Goal: Task Accomplishment & Management: Manage account settings

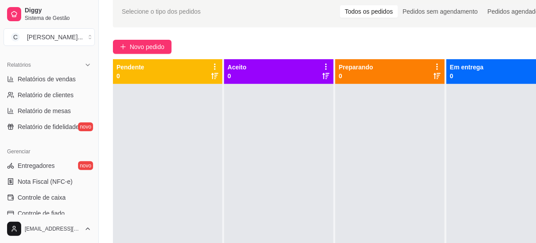
scroll to position [145, 0]
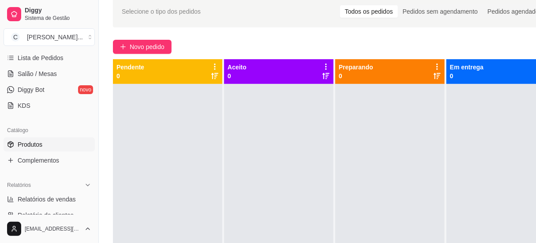
click at [27, 149] on link "Produtos" at bounding box center [49, 144] width 91 height 14
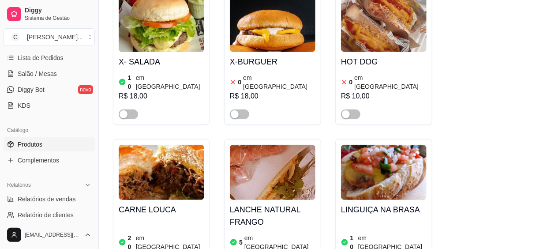
scroll to position [240, 0]
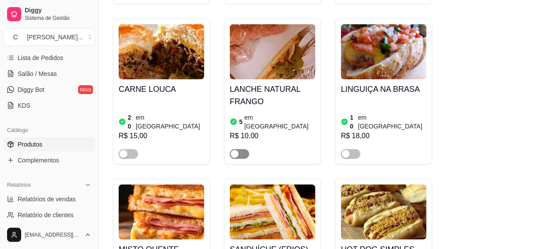
click at [235, 150] on div "button" at bounding box center [235, 154] width 8 height 8
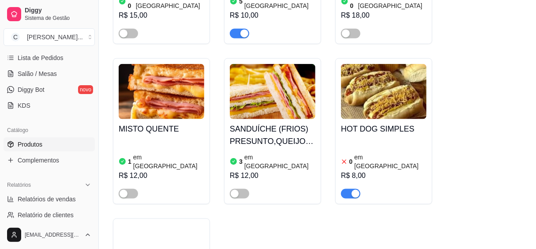
scroll to position [441, 0]
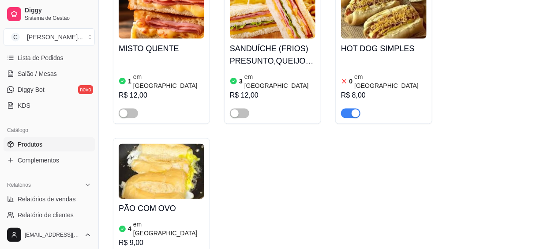
click at [358, 109] on div "button" at bounding box center [356, 113] width 8 height 8
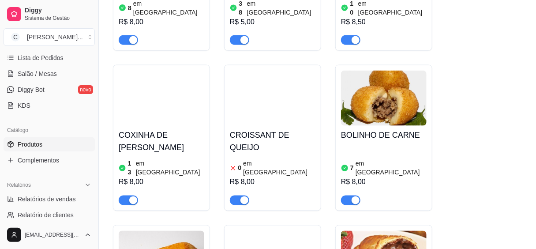
scroll to position [1725, 0]
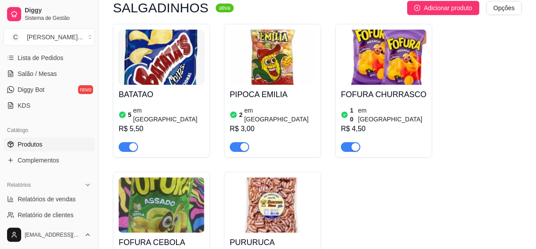
scroll to position [4692, 0]
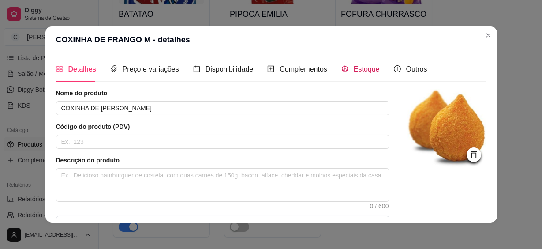
drag, startPoint x: 357, startPoint y: 64, endPoint x: 341, endPoint y: 74, distance: 18.8
click at [357, 65] on span "Estoque" at bounding box center [367, 68] width 26 height 7
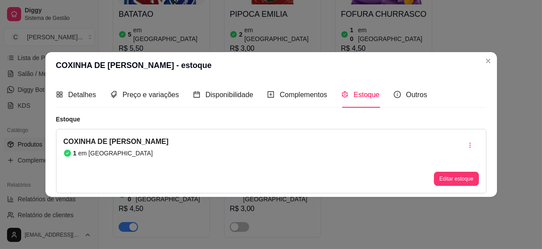
click at [451, 181] on button "Editar estoque" at bounding box center [456, 179] width 45 height 14
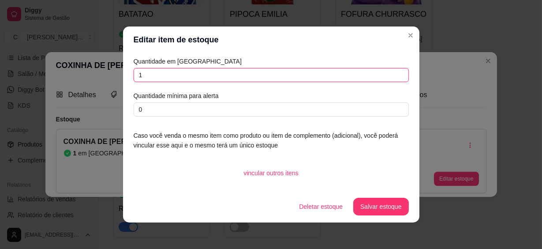
drag, startPoint x: 152, startPoint y: 78, endPoint x: 107, endPoint y: 70, distance: 45.6
click at [107, 70] on div "Editar item de estoque Quantidade em estoque 1 Quantidade mínima para alerta 0 …" at bounding box center [271, 124] width 542 height 249
type input "5"
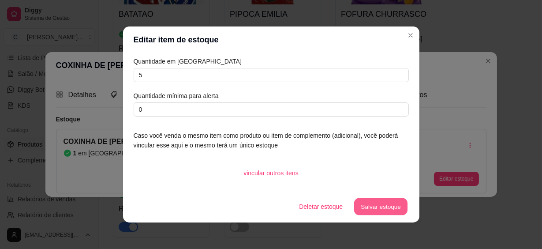
click at [395, 206] on button "Salvar estoque" at bounding box center [381, 206] width 54 height 17
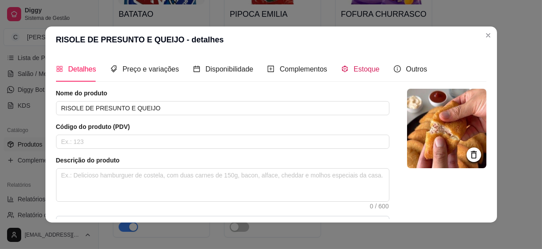
click at [370, 70] on span "Estoque" at bounding box center [367, 68] width 26 height 7
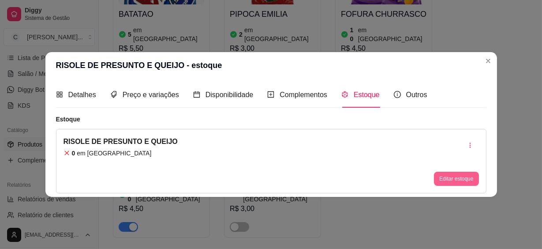
click at [460, 179] on button "Editar estoque" at bounding box center [456, 179] width 45 height 14
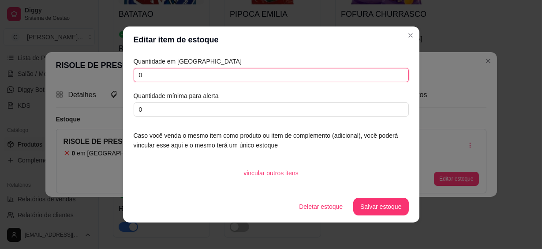
drag, startPoint x: 183, startPoint y: 79, endPoint x: 114, endPoint y: 81, distance: 68.9
click at [114, 81] on div "Editar item de estoque Quantidade em estoque 0 Quantidade mínima para alerta 0 …" at bounding box center [271, 124] width 542 height 249
type input "4"
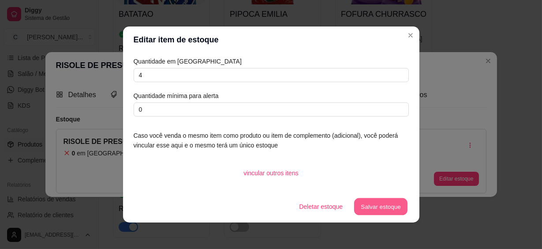
click at [369, 210] on button "Salvar estoque" at bounding box center [381, 206] width 54 height 17
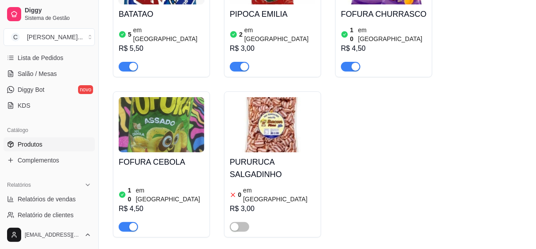
scroll to position [4773, 0]
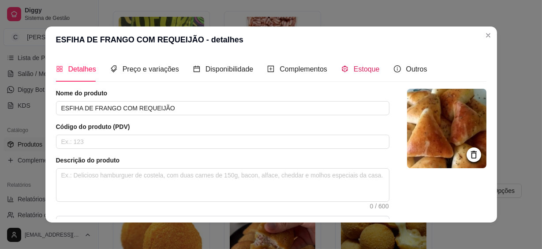
click at [365, 71] on span "Estoque" at bounding box center [367, 68] width 26 height 7
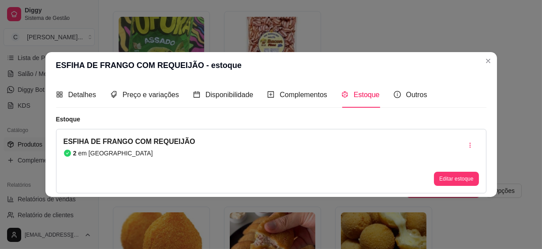
drag, startPoint x: 458, startPoint y: 169, endPoint x: 457, endPoint y: 180, distance: 11.1
click at [458, 170] on div "Editar estoque" at bounding box center [456, 160] width 45 height 49
click at [457, 180] on button "Editar estoque" at bounding box center [456, 179] width 45 height 14
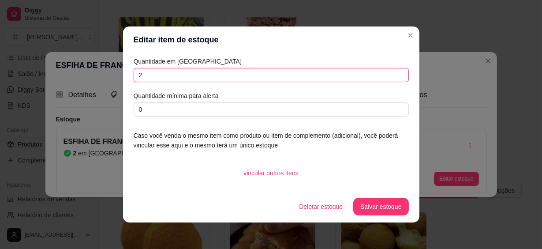
drag, startPoint x: 164, startPoint y: 74, endPoint x: 120, endPoint y: 74, distance: 44.1
click at [123, 74] on div "Quantidade em estoque 2 Quantidade mínima para alerta 0 Caso você venda o mesmo…" at bounding box center [271, 122] width 296 height 138
type input "3"
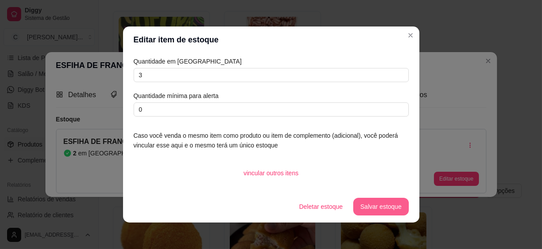
click at [388, 206] on button "Salvar estoque" at bounding box center [380, 207] width 55 height 18
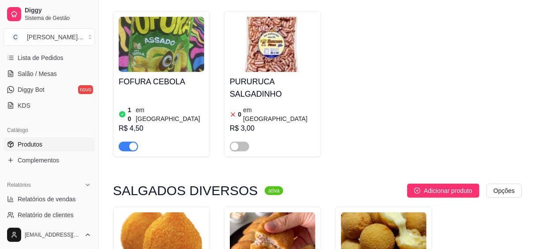
drag, startPoint x: 255, startPoint y: 157, endPoint x: 274, endPoint y: 152, distance: 19.0
click at [274, 152] on div "Nome do produto RISOLE DE QUEIJO MÉDIO Código do produto (PDV) Descrição do pro…" at bounding box center [219, 190] width 335 height 202
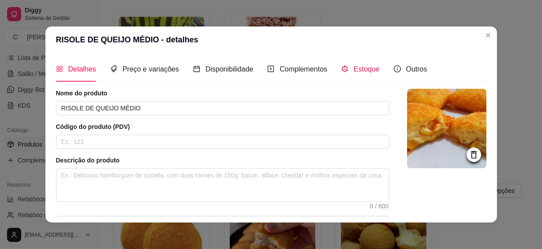
click at [354, 71] on span "Estoque" at bounding box center [367, 68] width 26 height 7
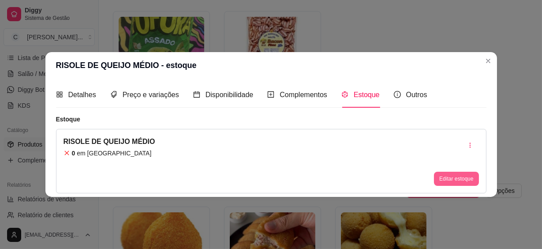
click at [448, 181] on button "Editar estoque" at bounding box center [456, 179] width 45 height 14
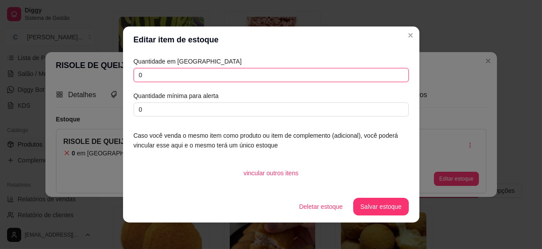
drag, startPoint x: 223, startPoint y: 74, endPoint x: 117, endPoint y: 72, distance: 106.3
click at [118, 73] on div "Editar item de estoque Quantidade em estoque 0 Quantidade mínima para alerta 0 …" at bounding box center [271, 124] width 542 height 249
type input "5"
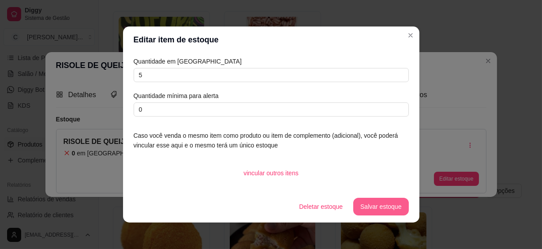
click at [371, 202] on button "Salvar estoque" at bounding box center [380, 207] width 55 height 18
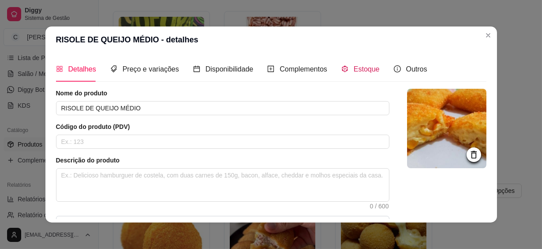
click at [349, 71] on div "Estoque" at bounding box center [360, 69] width 38 height 11
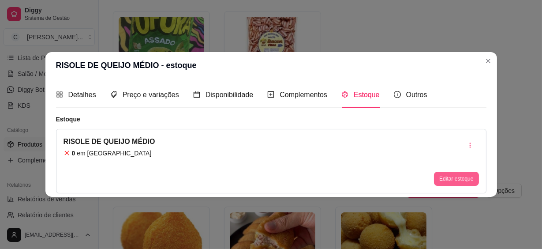
click at [465, 176] on button "Editar estoque" at bounding box center [456, 179] width 45 height 14
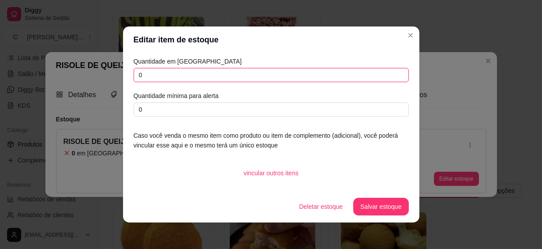
click at [271, 75] on input "0" at bounding box center [271, 75] width 275 height 14
type input "5"
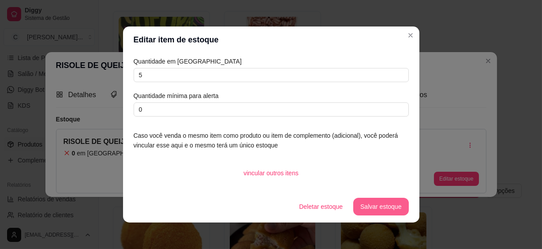
click at [379, 207] on button "Salvar estoque" at bounding box center [380, 207] width 55 height 18
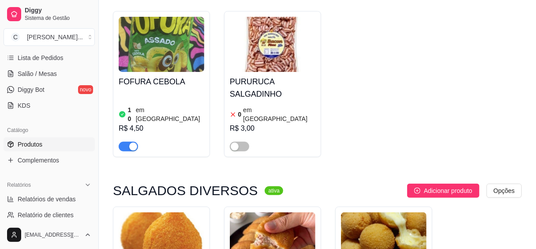
scroll to position [4893, 0]
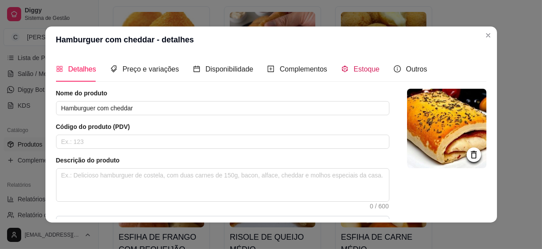
click at [364, 73] on span "Estoque" at bounding box center [367, 68] width 26 height 7
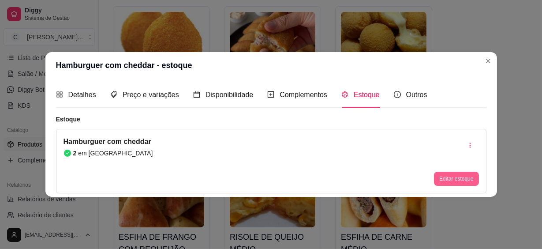
click at [466, 171] on div "Editar estoque" at bounding box center [456, 160] width 45 height 49
click at [440, 178] on button "Editar estoque" at bounding box center [456, 179] width 45 height 14
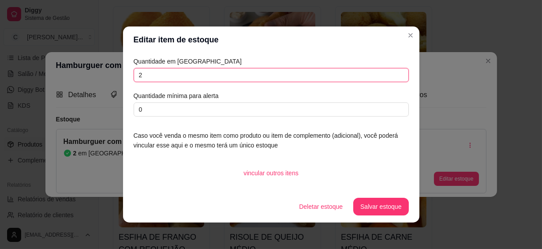
drag, startPoint x: 213, startPoint y: 78, endPoint x: 109, endPoint y: 69, distance: 103.6
click at [110, 69] on div "Editar item de estoque Quantidade em estoque 2 Quantidade mínima para alerta 0 …" at bounding box center [271, 124] width 542 height 249
type input "4"
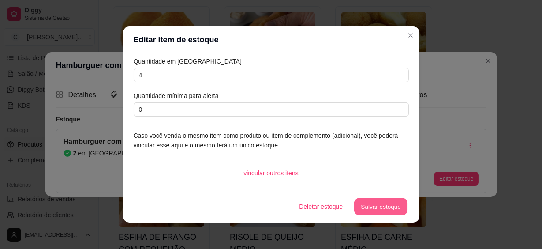
click at [384, 213] on button "Salvar estoque" at bounding box center [381, 206] width 54 height 17
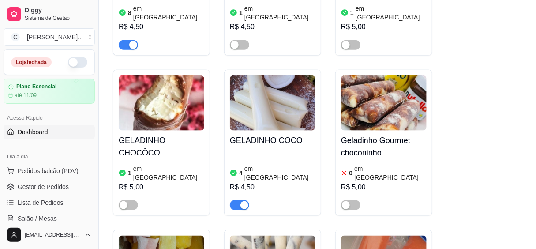
scroll to position [3730, 0]
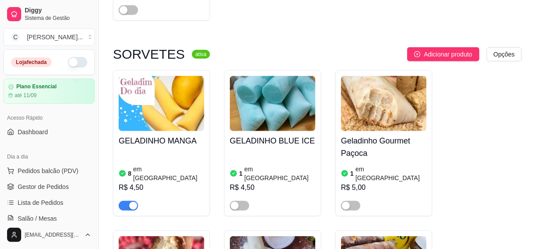
drag, startPoint x: 70, startPoint y: 64, endPoint x: 75, endPoint y: 68, distance: 6.6
click at [70, 64] on button "button" at bounding box center [77, 62] width 19 height 11
